Goal: Navigation & Orientation: Find specific page/section

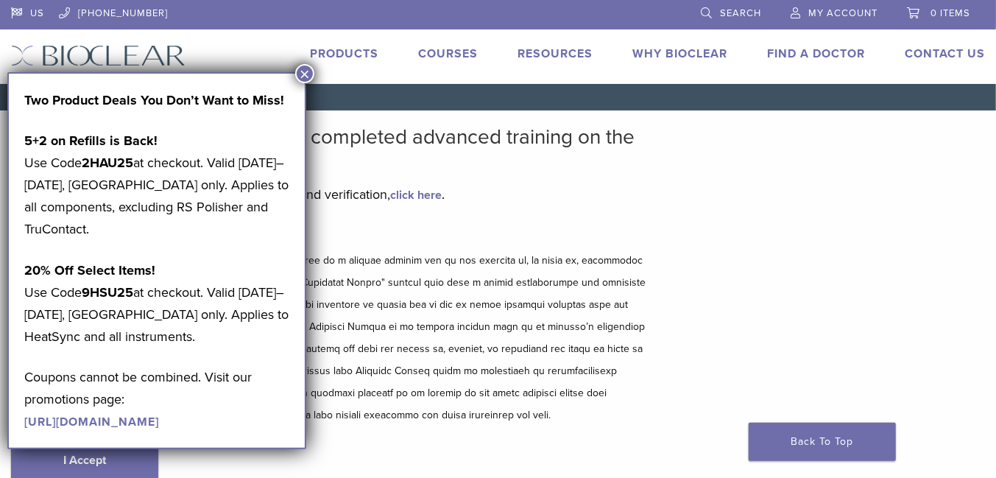
click at [306, 72] on button "×" at bounding box center [304, 73] width 19 height 19
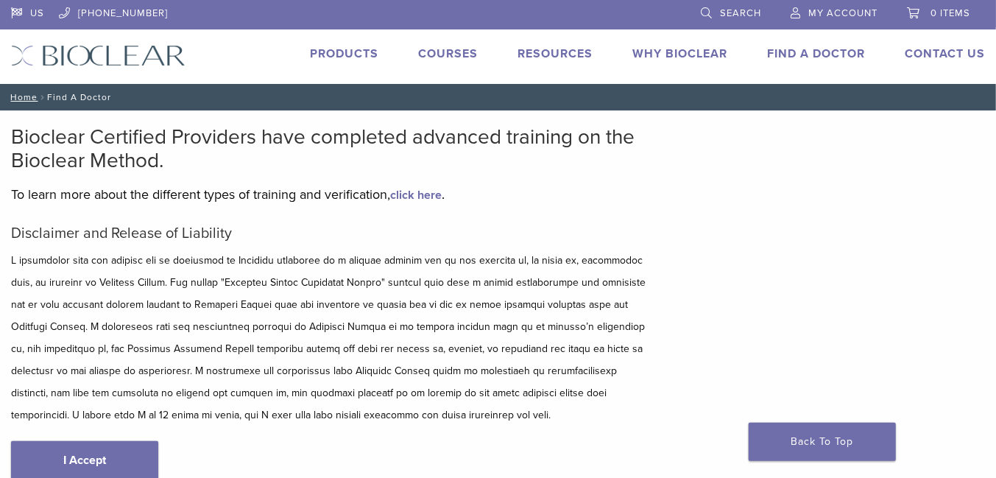
click at [352, 53] on link "Products" at bounding box center [344, 53] width 68 height 15
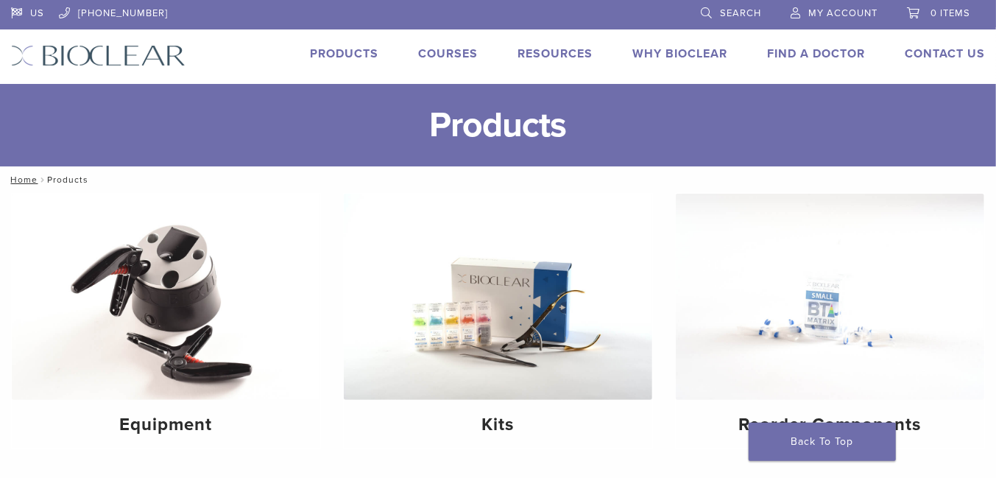
click at [662, 51] on link "Why Bioclear" at bounding box center [679, 53] width 95 height 15
